Goal: Information Seeking & Learning: Learn about a topic

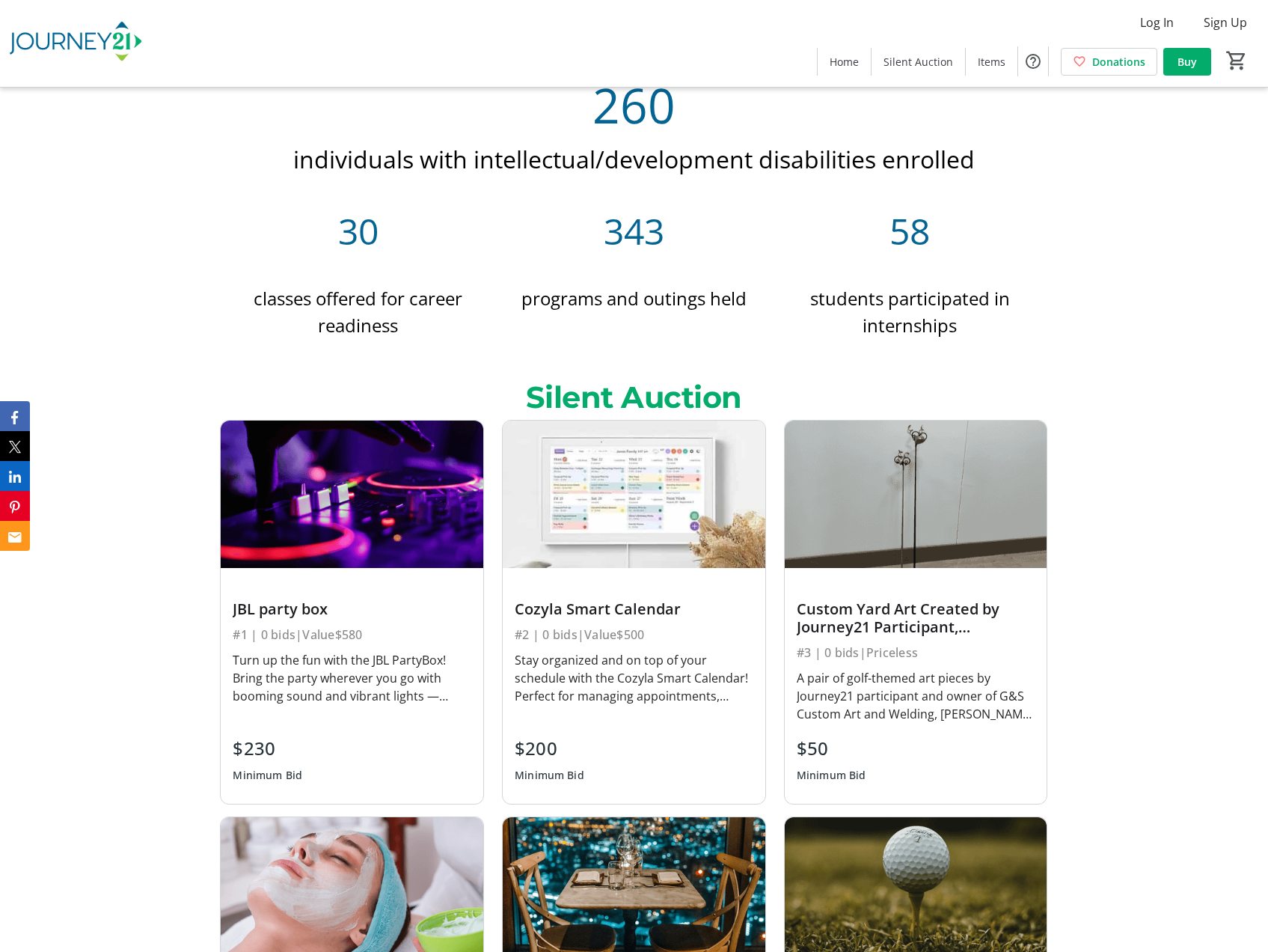
scroll to position [1348, 0]
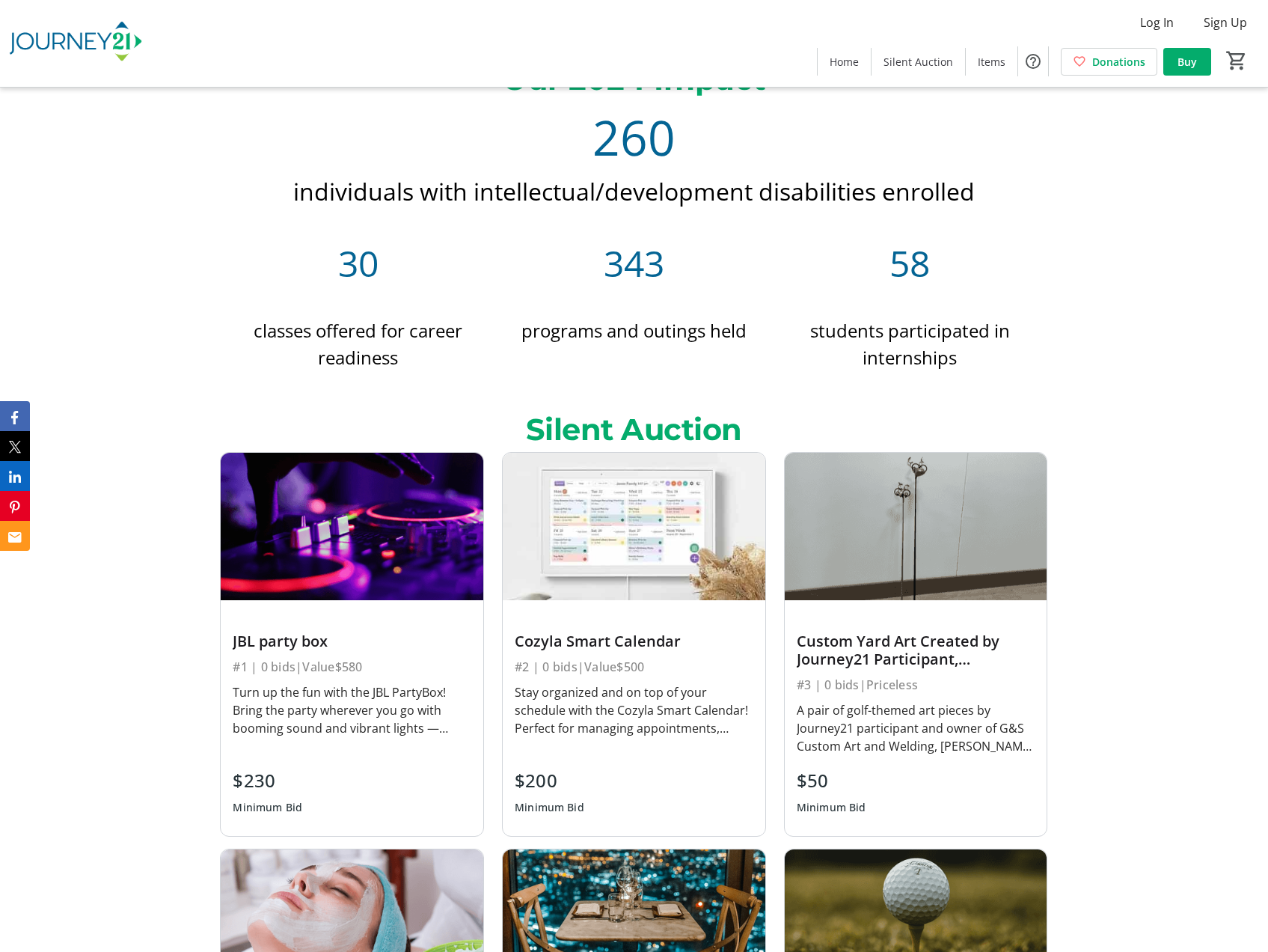
click at [109, 31] on img at bounding box center [75, 43] width 133 height 75
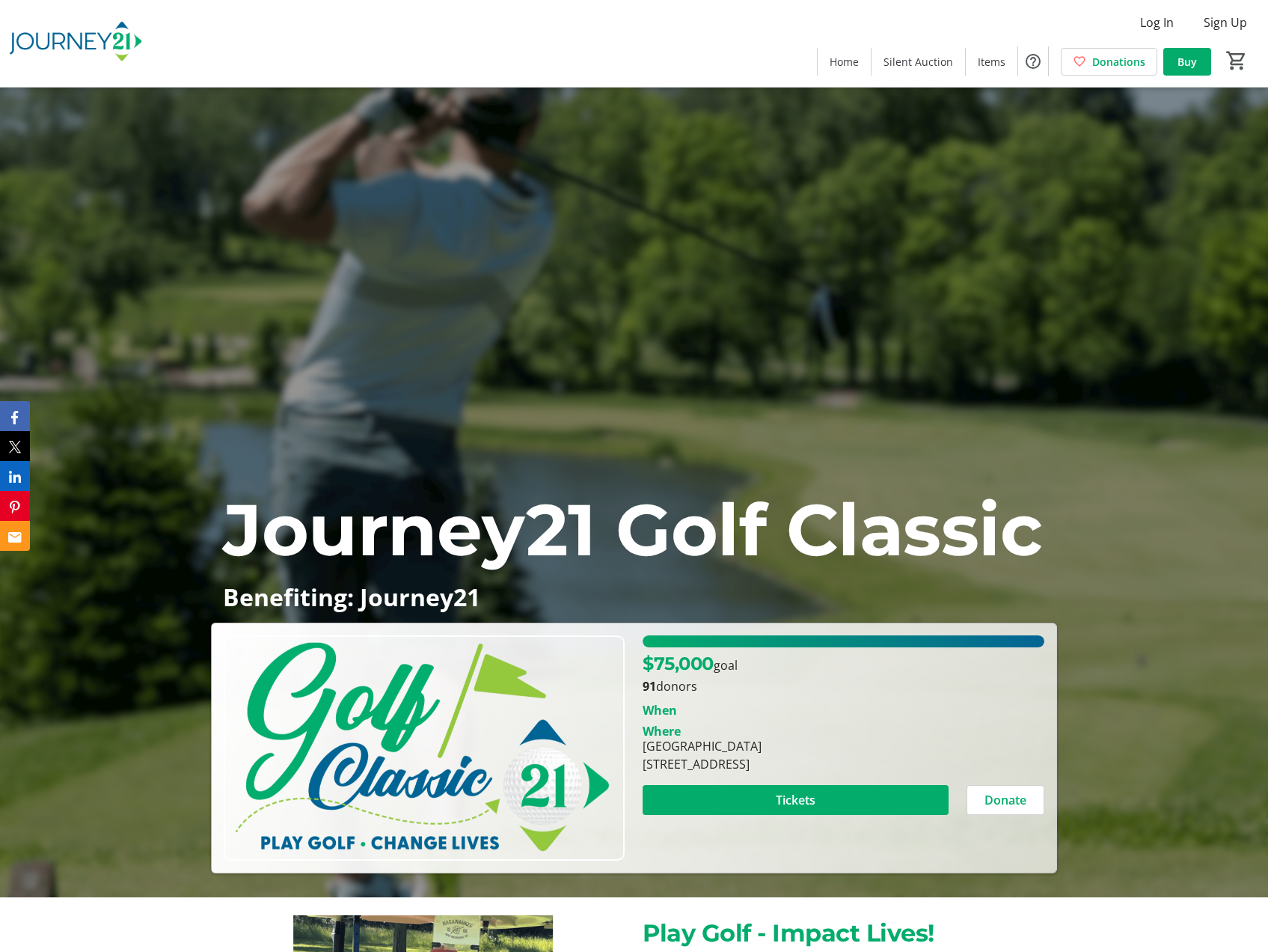
scroll to position [0, 0]
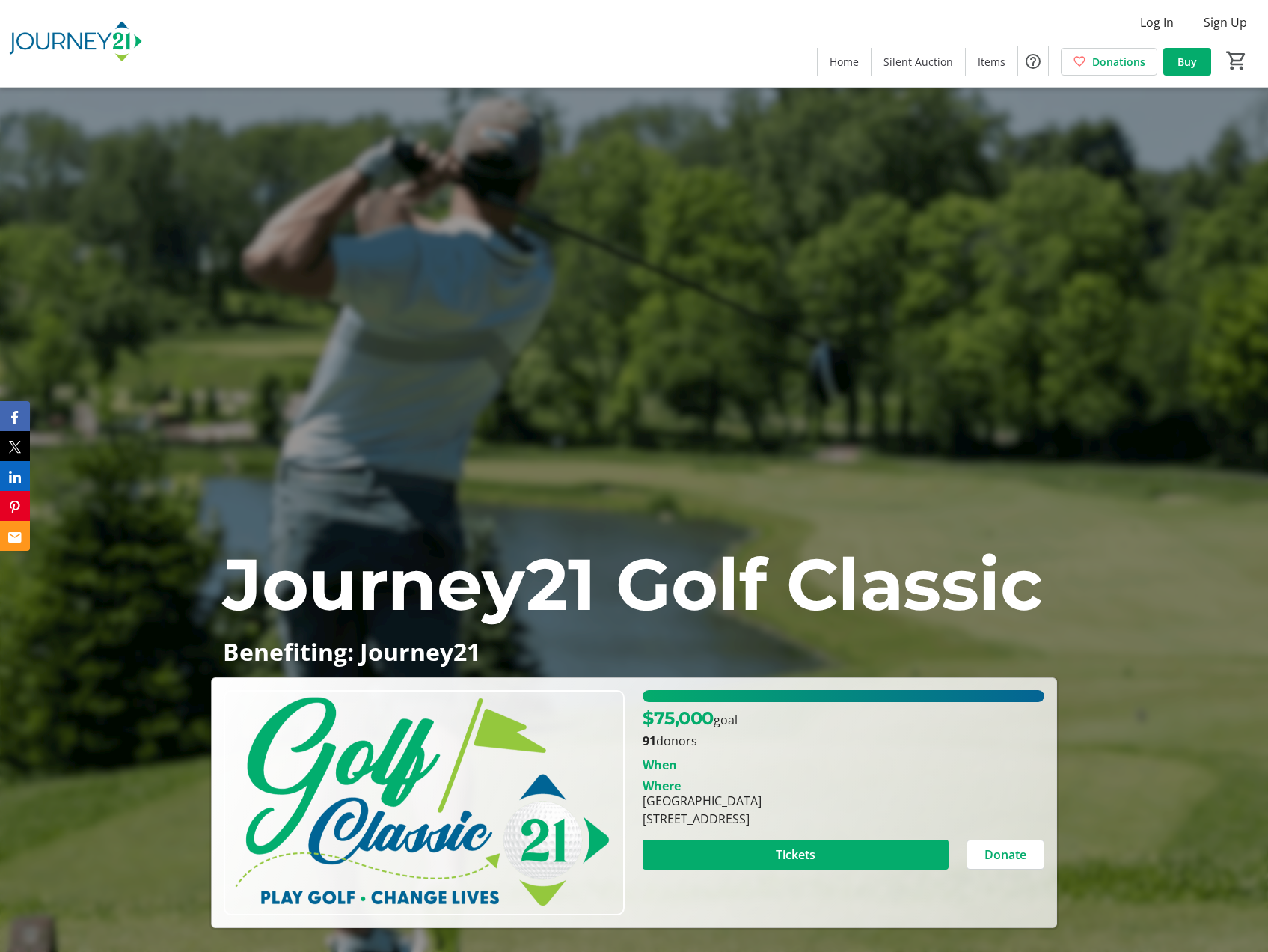
click at [121, 50] on img at bounding box center [75, 43] width 133 height 75
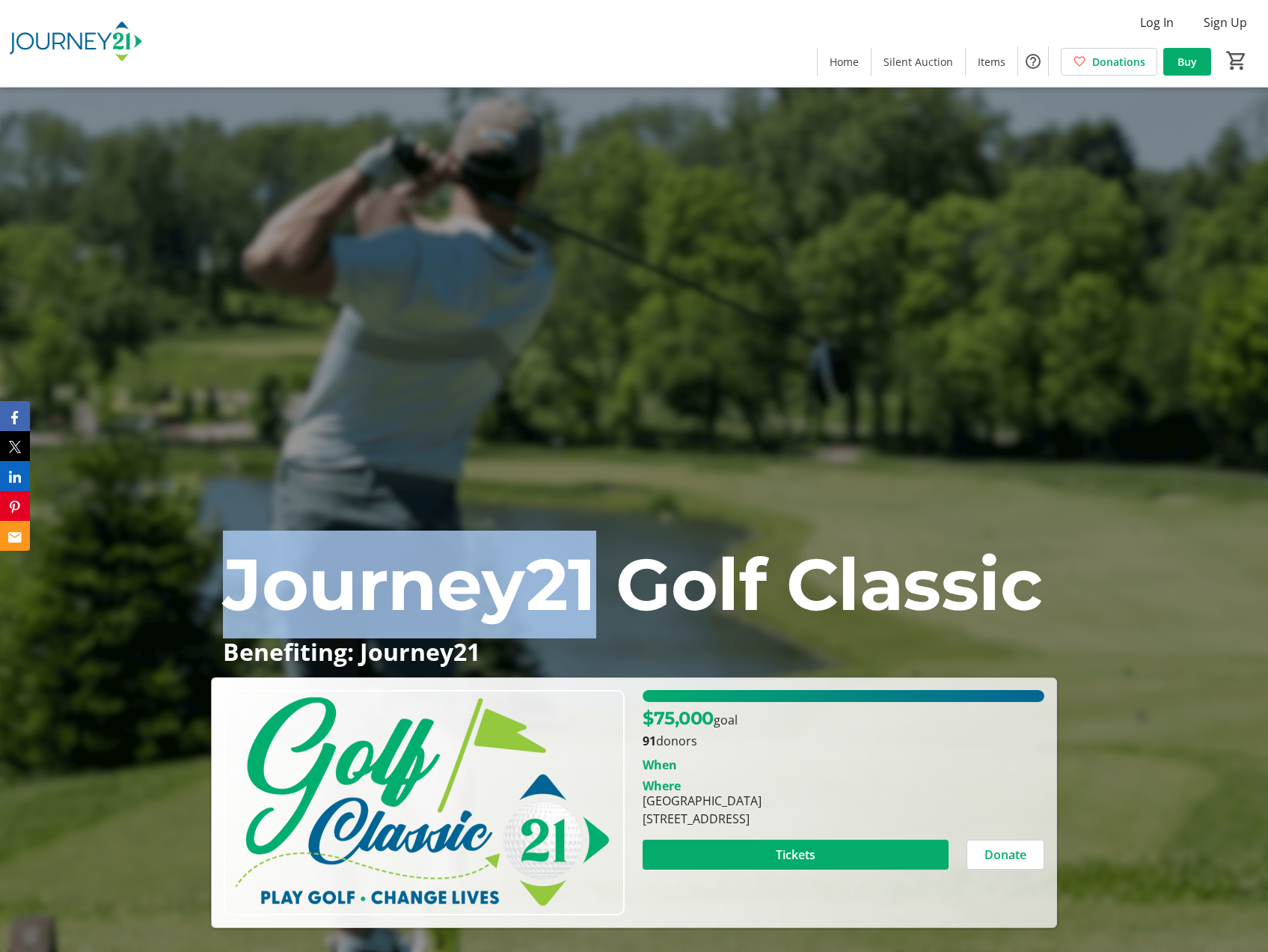
drag, startPoint x: 240, startPoint y: 570, endPoint x: 588, endPoint y: 573, distance: 348.0
click at [588, 573] on span "Journey21 Golf Classic" at bounding box center [632, 585] width 819 height 88
drag, startPoint x: 588, startPoint y: 573, endPoint x: 562, endPoint y: 577, distance: 26.3
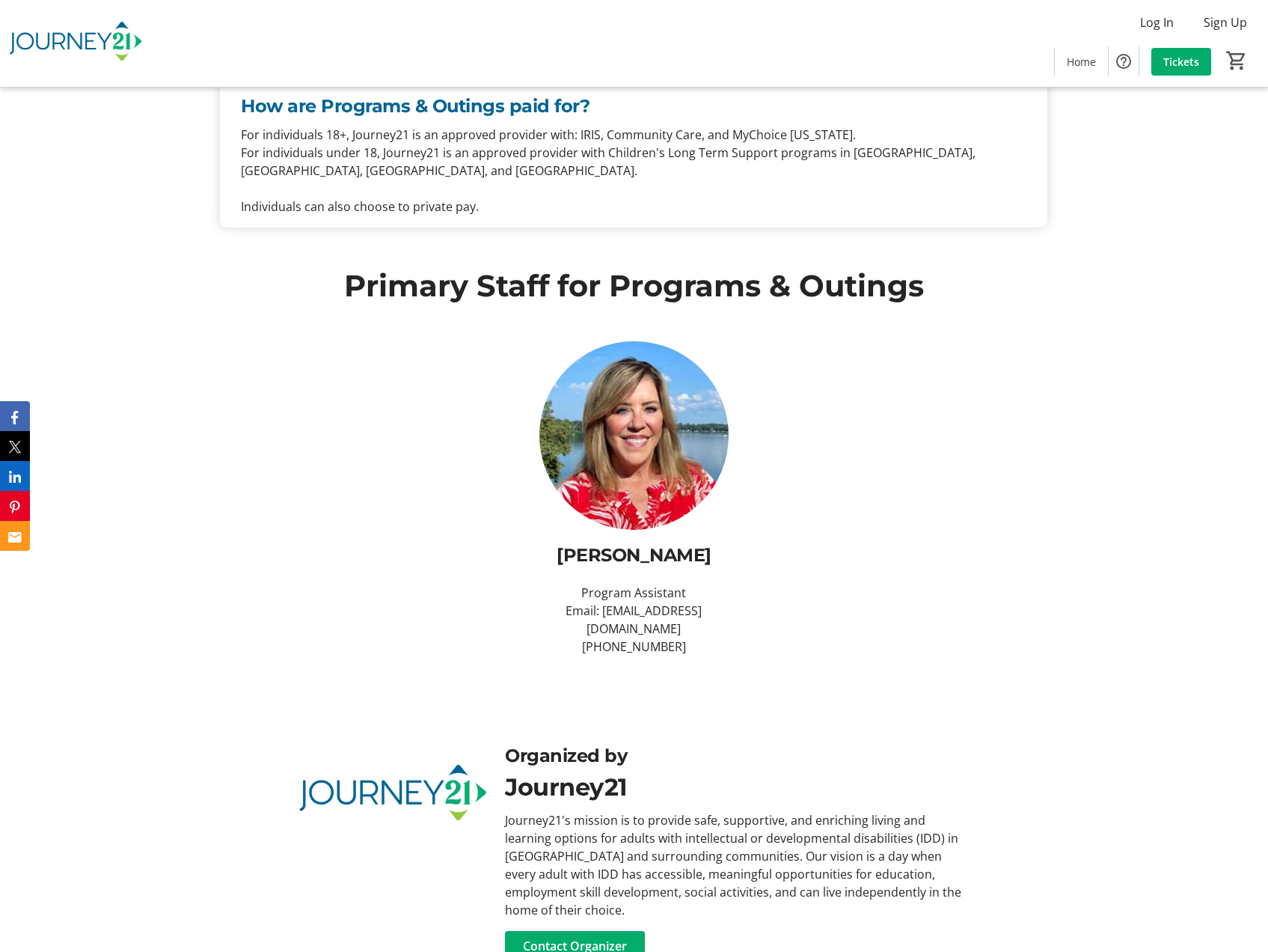
scroll to position [1539, 0]
